Goal: Navigation & Orientation: Find specific page/section

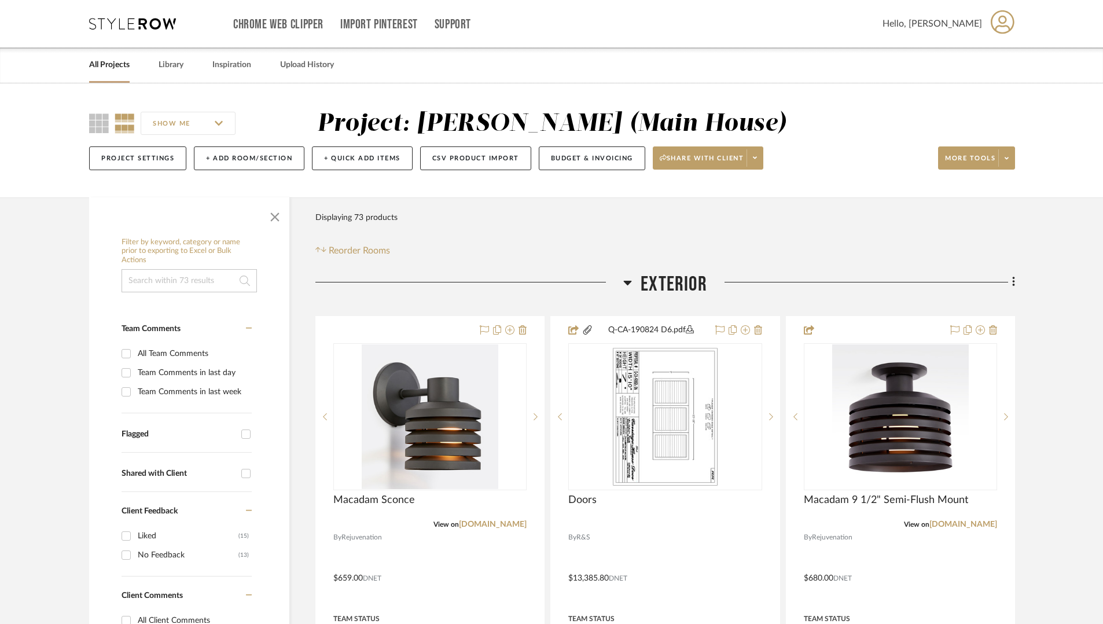
click at [106, 65] on link "All Projects" at bounding box center [109, 65] width 41 height 16
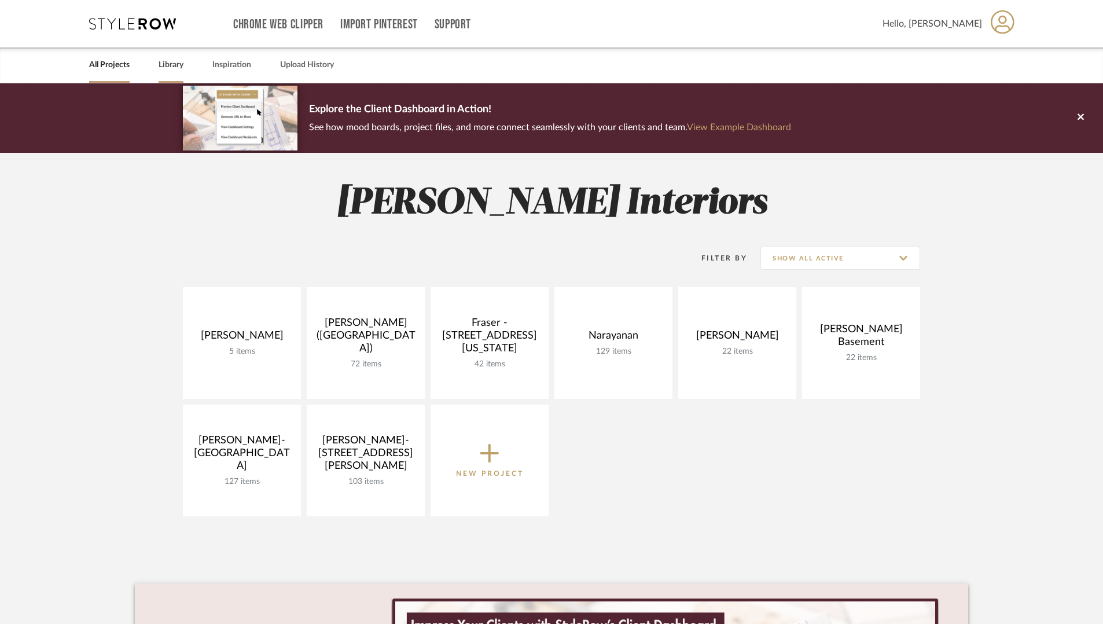
click at [175, 68] on link "Library" at bounding box center [171, 65] width 25 height 16
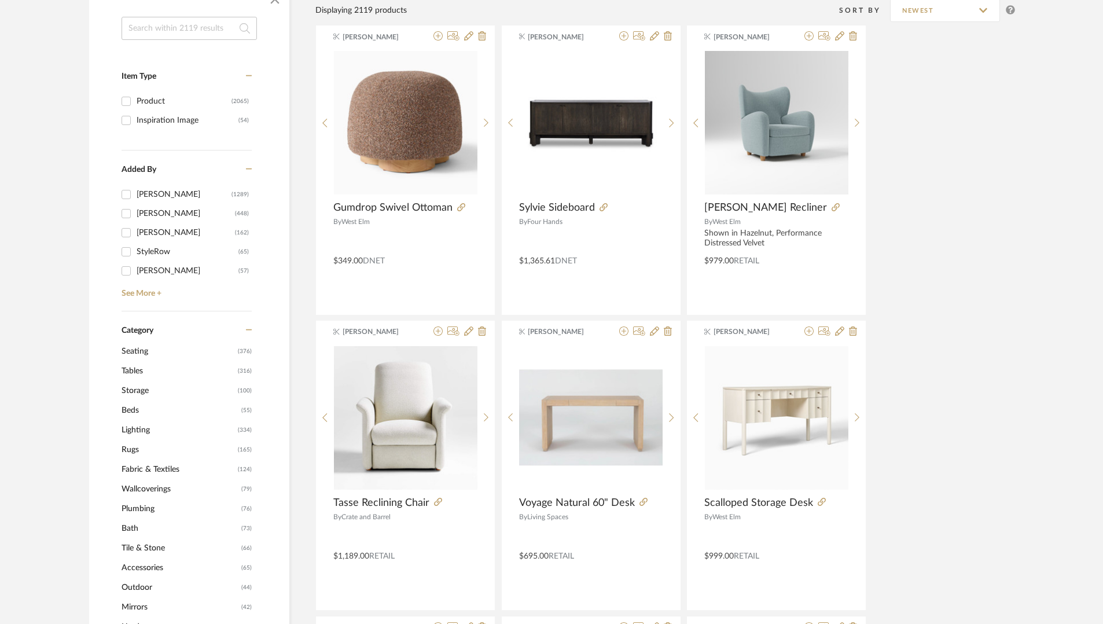
scroll to position [390, 0]
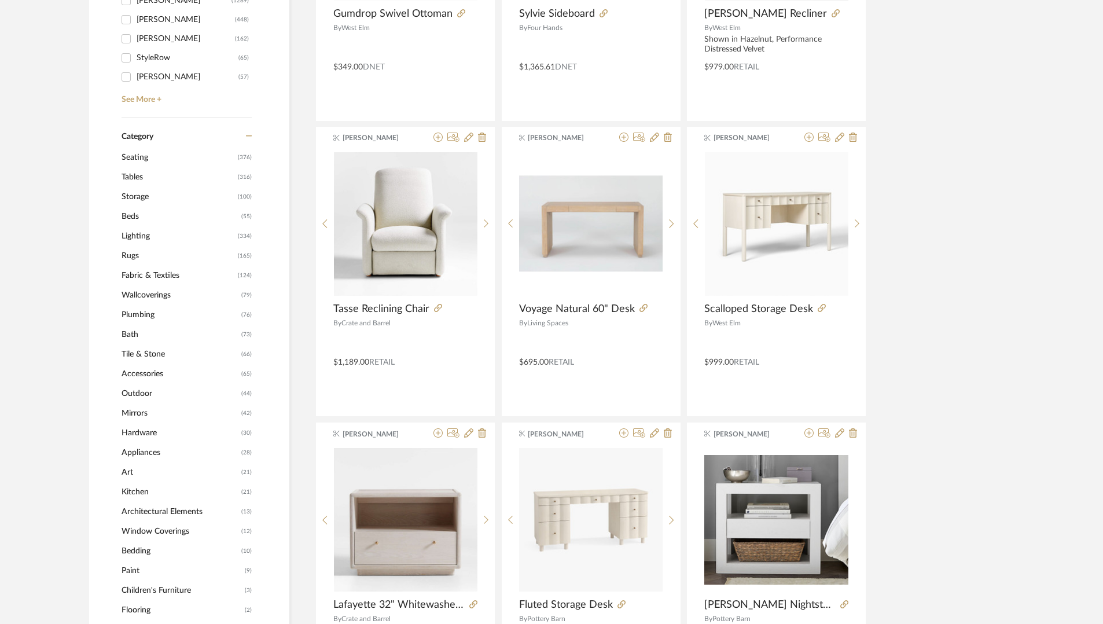
click at [152, 238] on span "Lighting" at bounding box center [178, 236] width 113 height 20
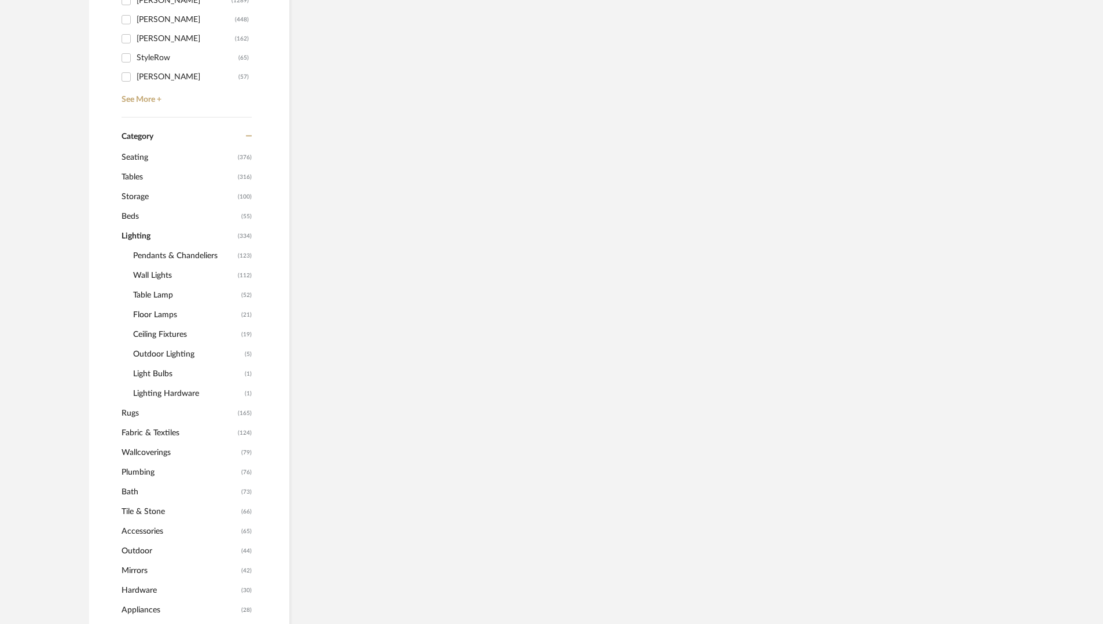
scroll to position [388, 0]
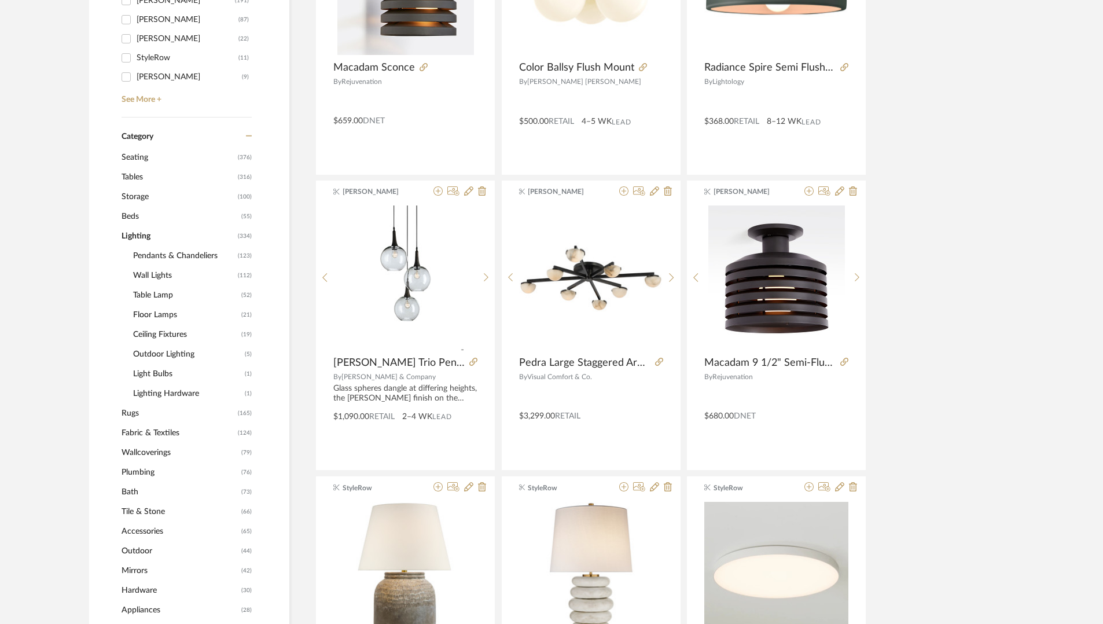
click at [155, 254] on span "Pendants & Chandeliers" at bounding box center [184, 256] width 102 height 20
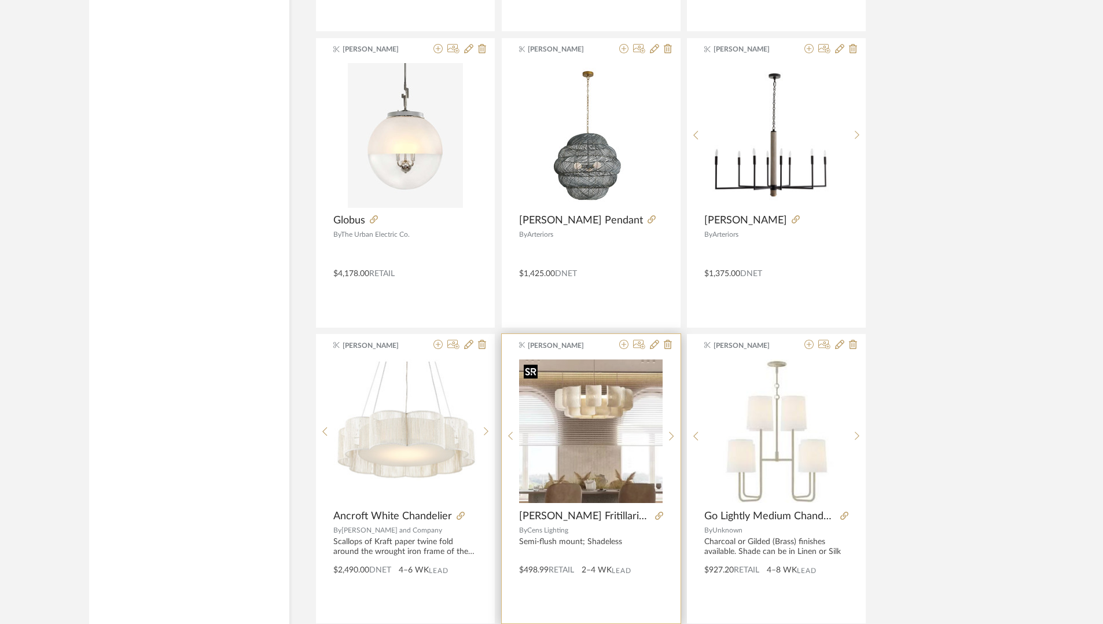
scroll to position [2537, 0]
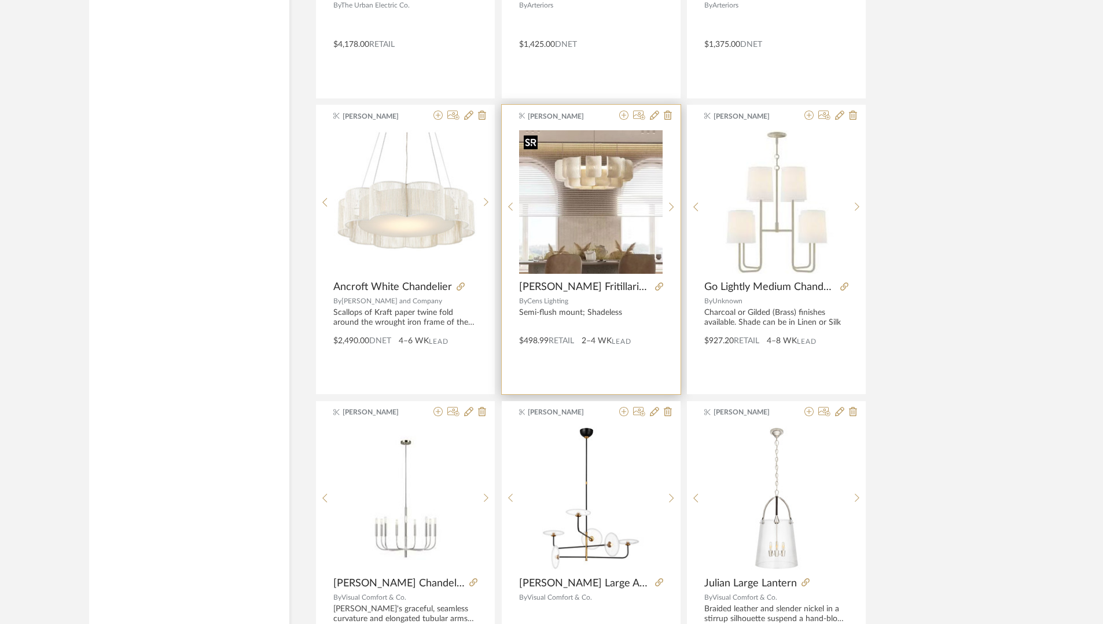
click at [599, 202] on img "0" at bounding box center [591, 202] width 144 height 144
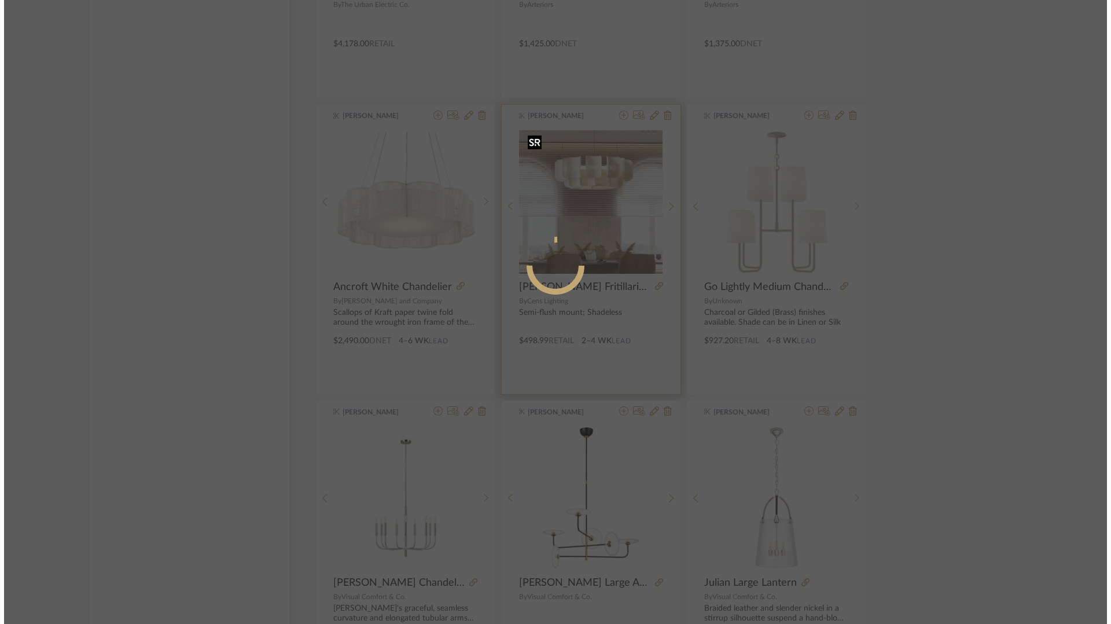
scroll to position [0, 0]
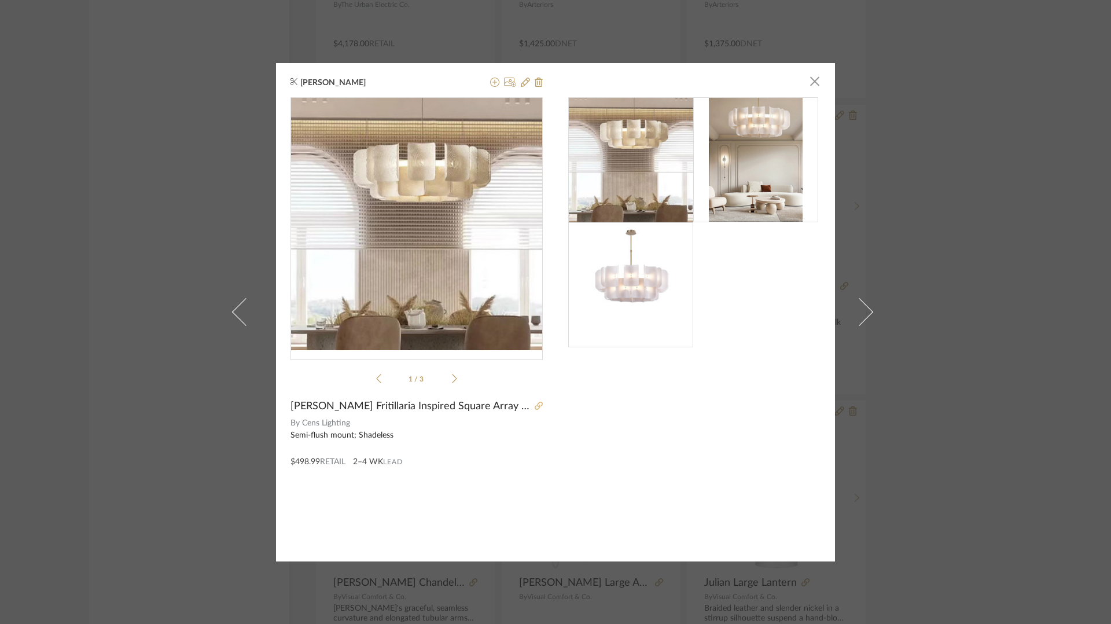
click at [536, 408] on icon at bounding box center [539, 406] width 8 height 8
click at [819, 83] on div "[PERSON_NAME] × 1 / 3 [PERSON_NAME] Fritillaria Inspired Square Array Chandelie…" at bounding box center [555, 312] width 559 height 498
click at [812, 83] on span "button" at bounding box center [814, 81] width 23 height 23
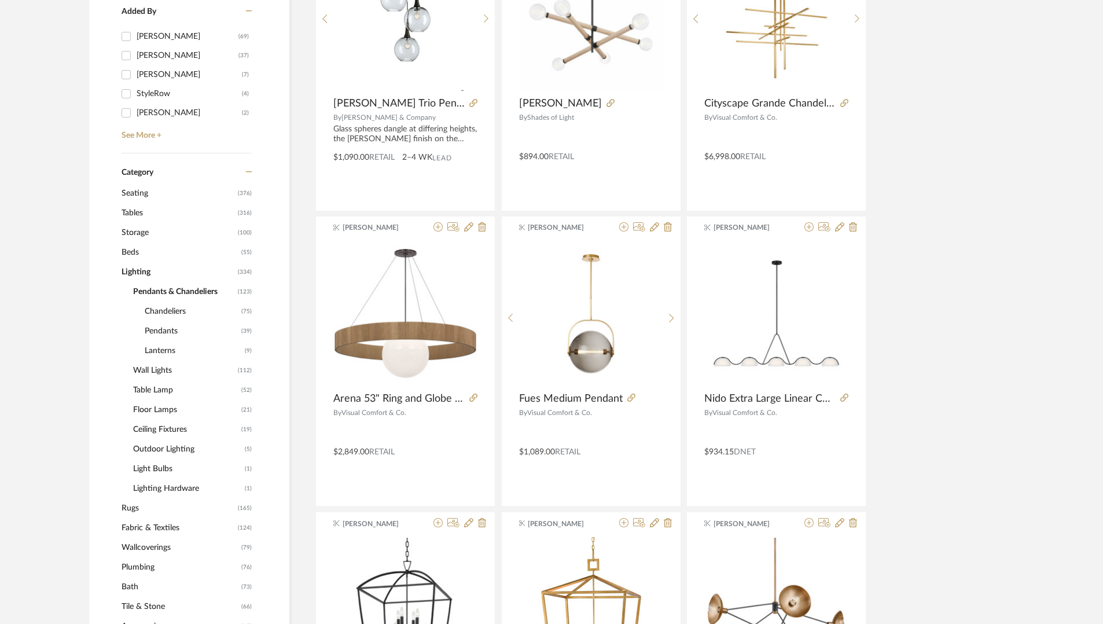
scroll to position [382, 0]
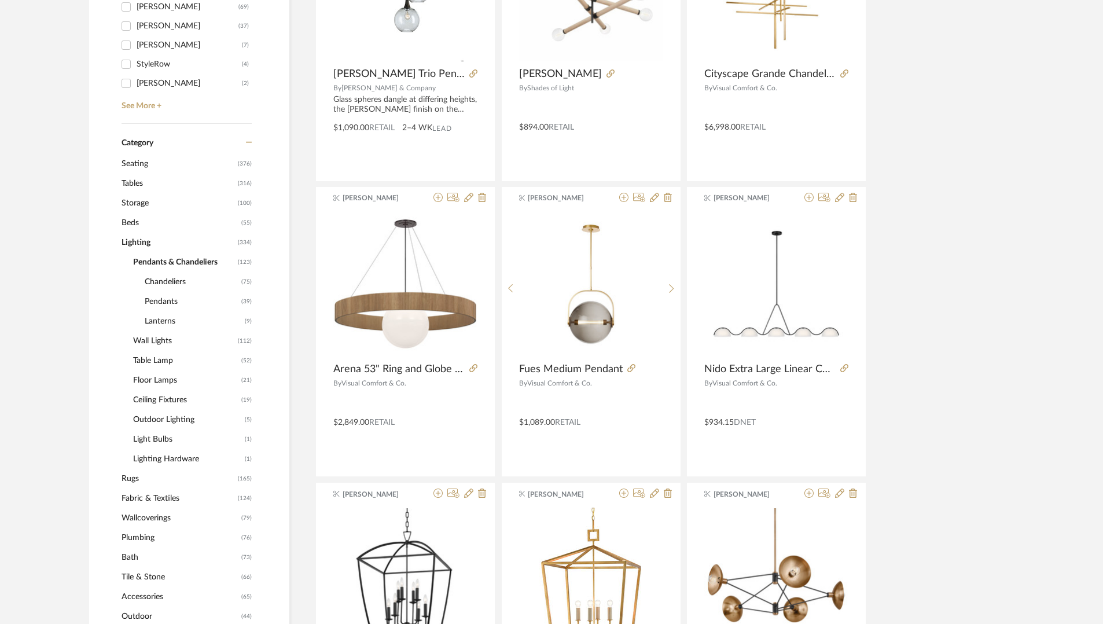
click at [157, 420] on span "Outdoor Lighting" at bounding box center [187, 420] width 109 height 20
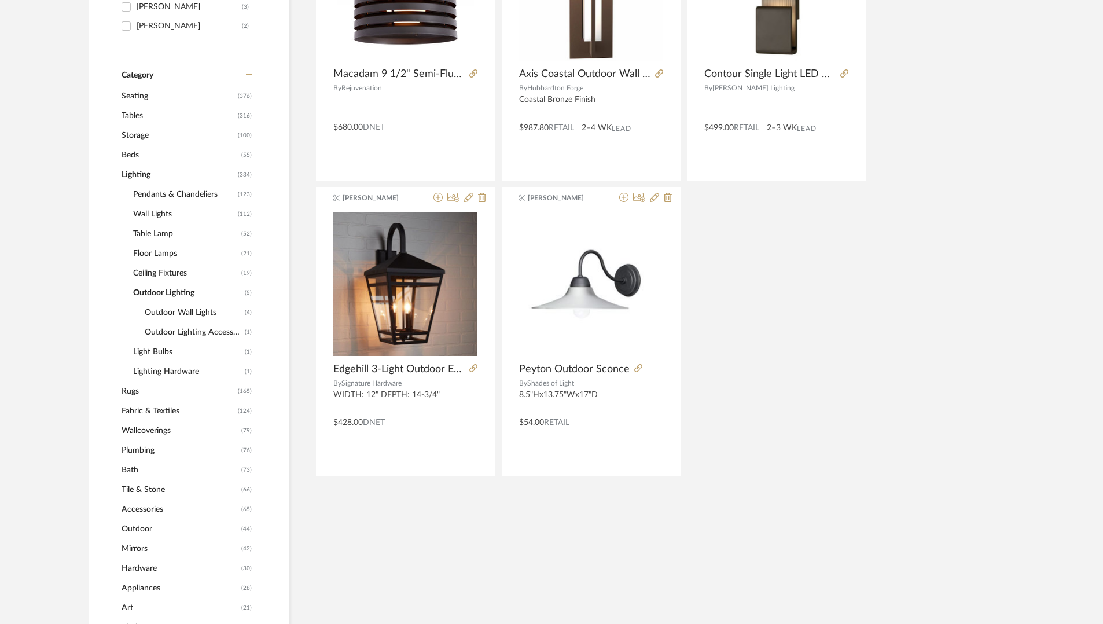
click at [200, 307] on span "Outdoor Wall Lights" at bounding box center [193, 313] width 97 height 20
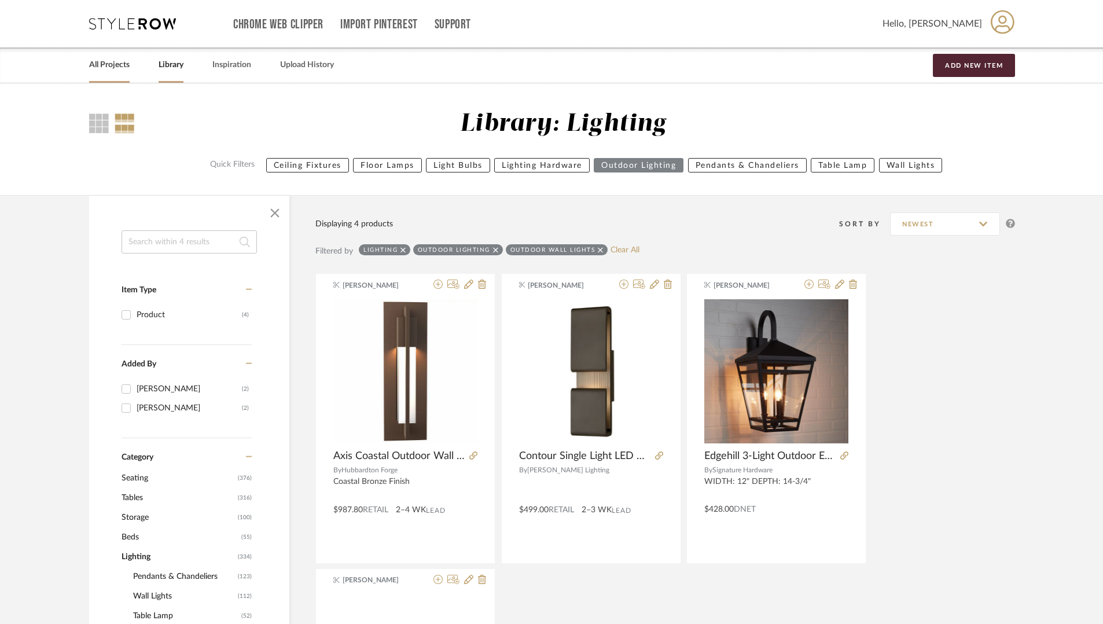
click at [120, 70] on link "All Projects" at bounding box center [109, 65] width 41 height 16
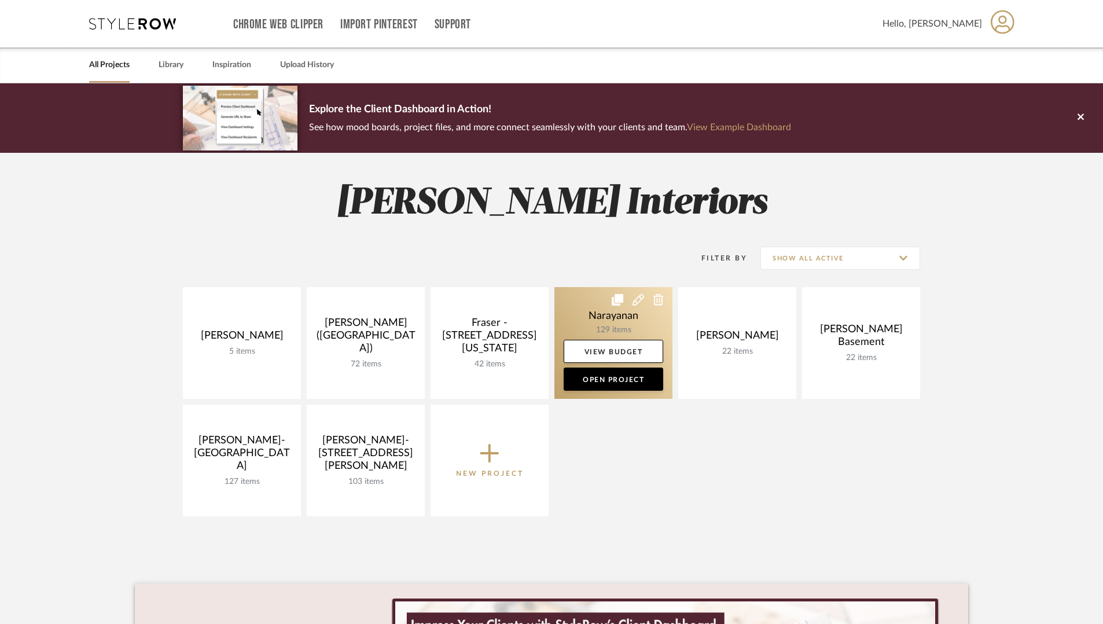
click at [578, 324] on link at bounding box center [614, 343] width 118 height 112
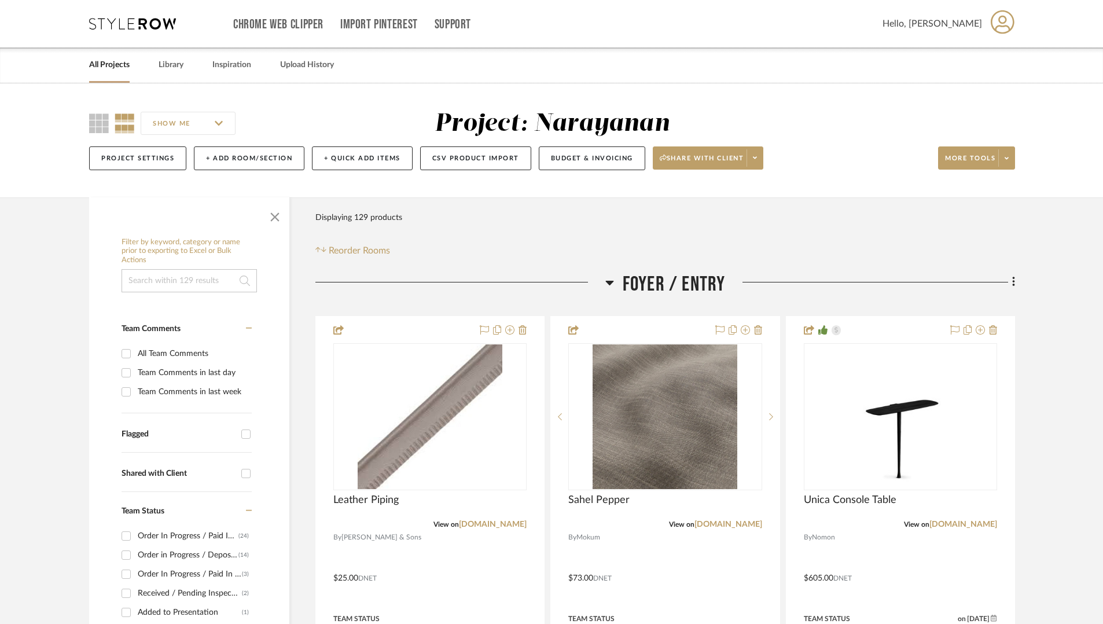
click at [120, 68] on link "All Projects" at bounding box center [109, 65] width 41 height 16
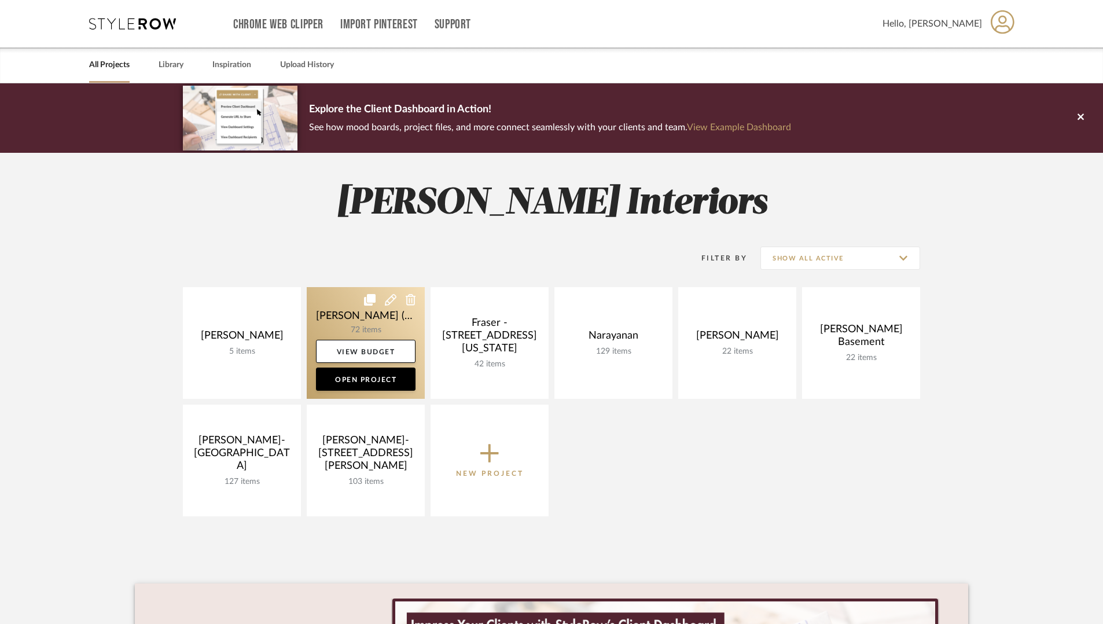
click at [352, 324] on link at bounding box center [366, 343] width 118 height 112
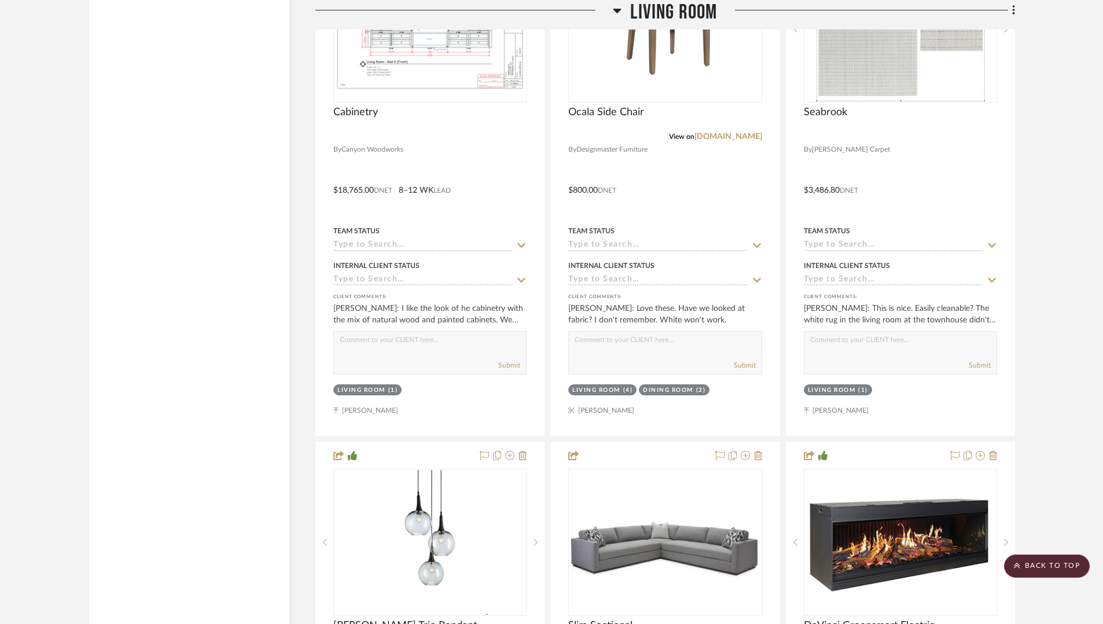
scroll to position [2592, 0]
